Goal: Navigation & Orientation: Find specific page/section

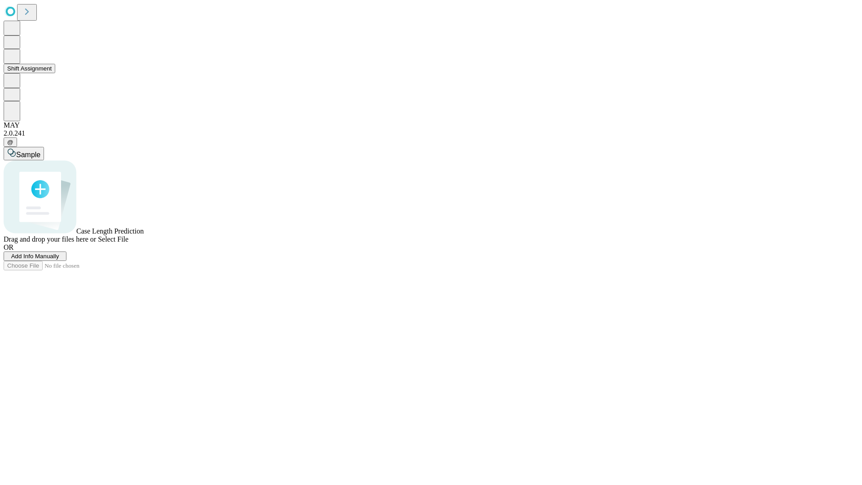
click at [55, 73] on button "Shift Assignment" at bounding box center [30, 68] width 52 height 9
